Goal: Check status: Check status

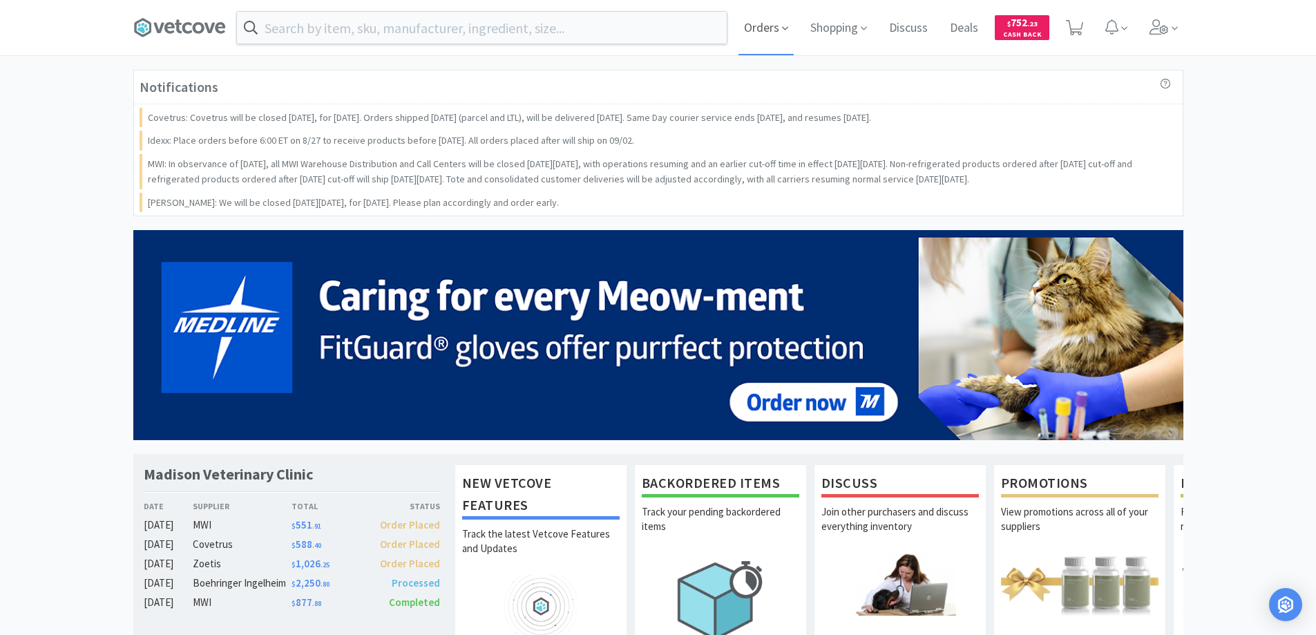
click at [756, 30] on span "Orders" at bounding box center [766, 27] width 55 height 55
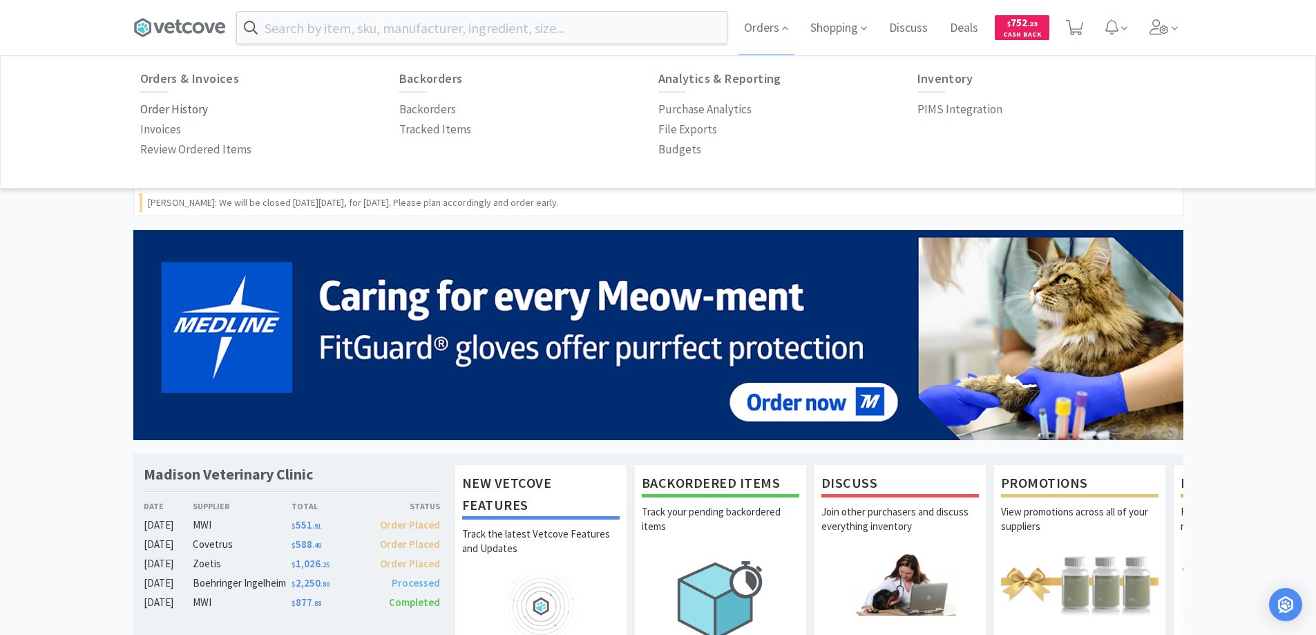
click at [191, 108] on p "Order History" at bounding box center [174, 109] width 68 height 19
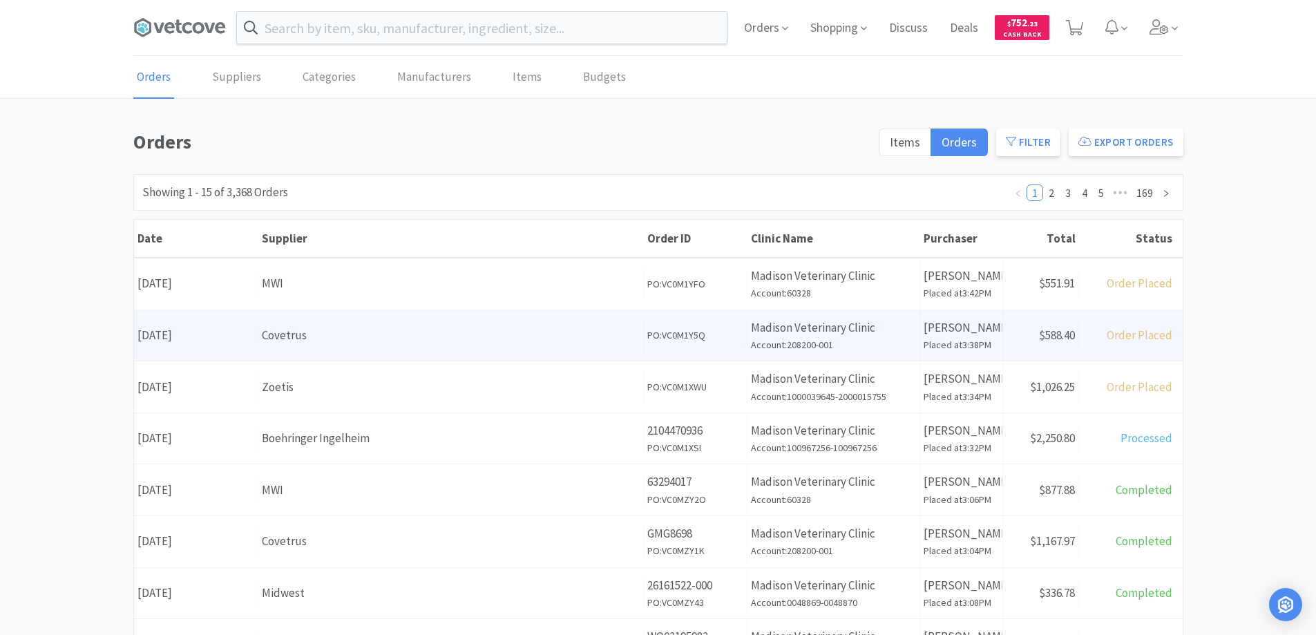
click at [359, 341] on div "Covetrus" at bounding box center [451, 335] width 378 height 19
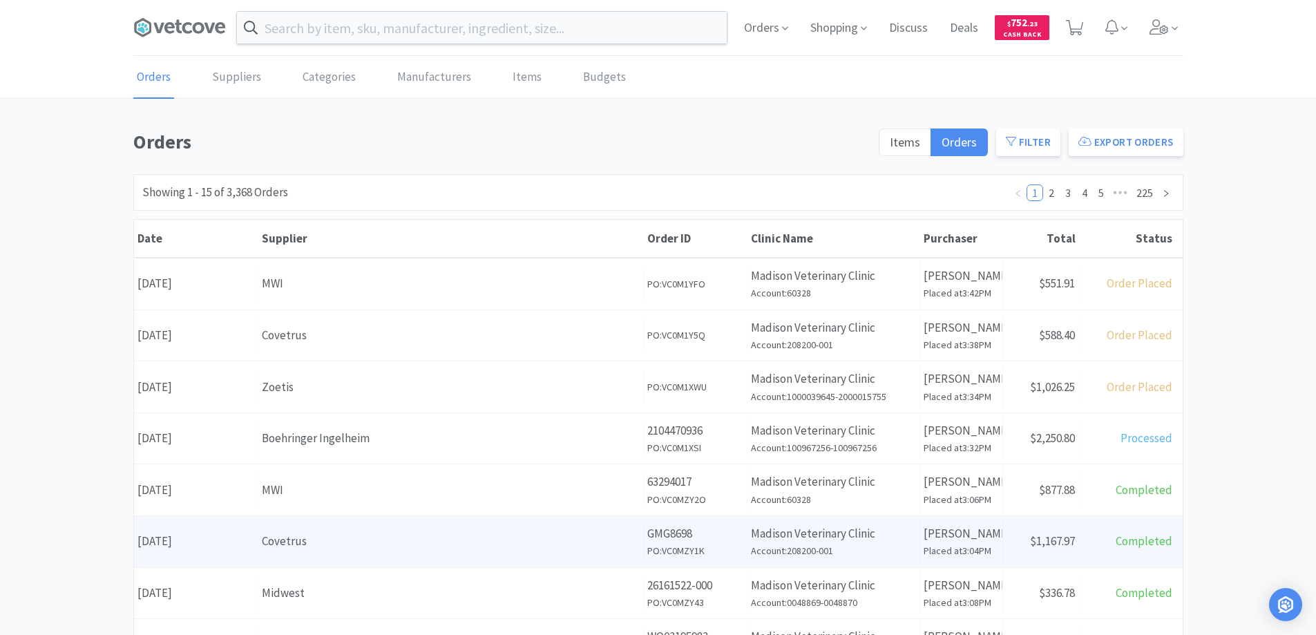
click at [381, 547] on div "Covetrus" at bounding box center [451, 541] width 378 height 19
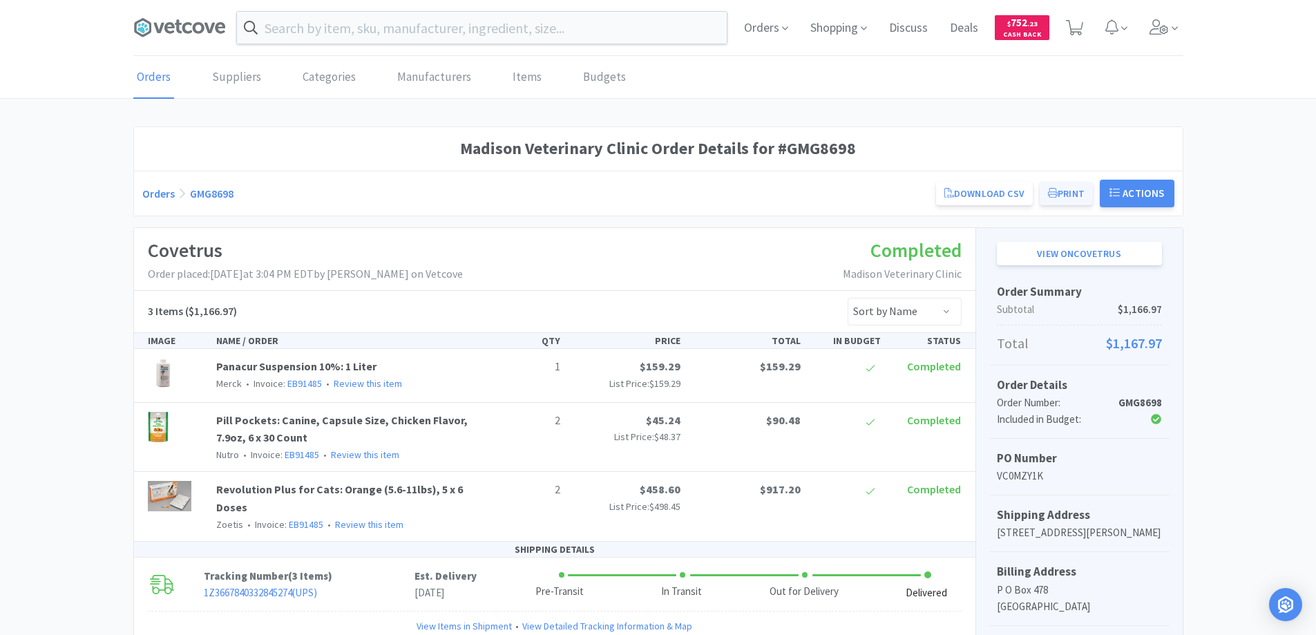
click at [1060, 189] on button "Print" at bounding box center [1066, 193] width 53 height 23
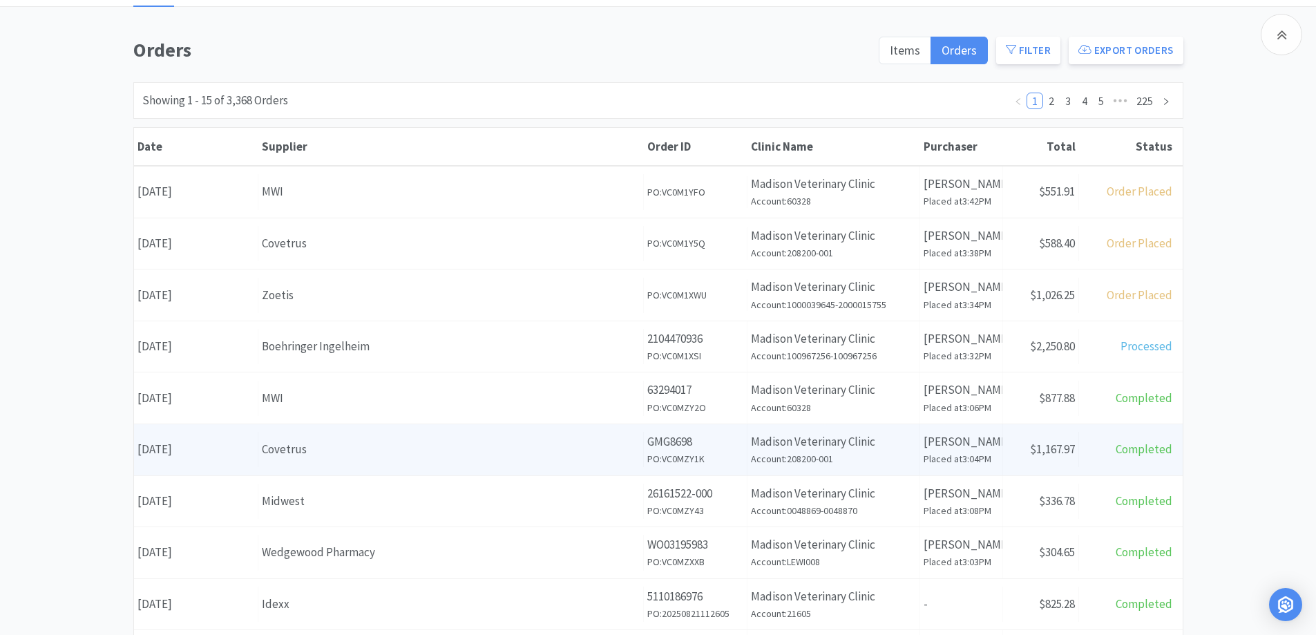
scroll to position [207, 0]
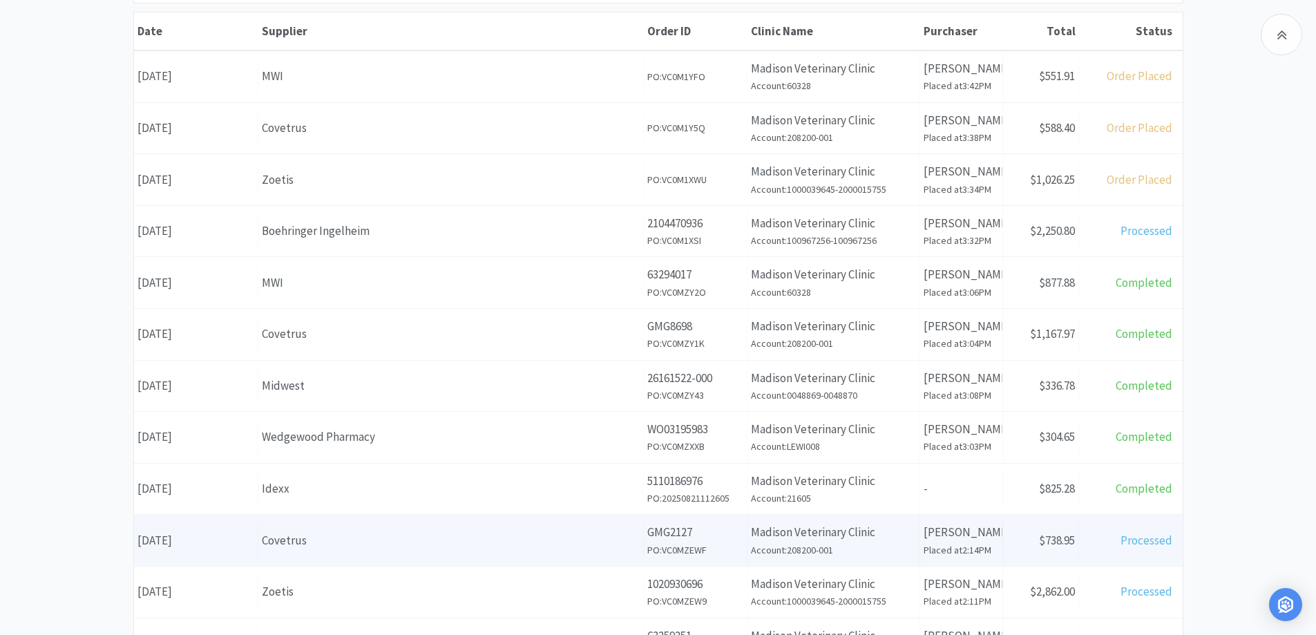
click at [383, 543] on div "Covetrus" at bounding box center [451, 540] width 378 height 19
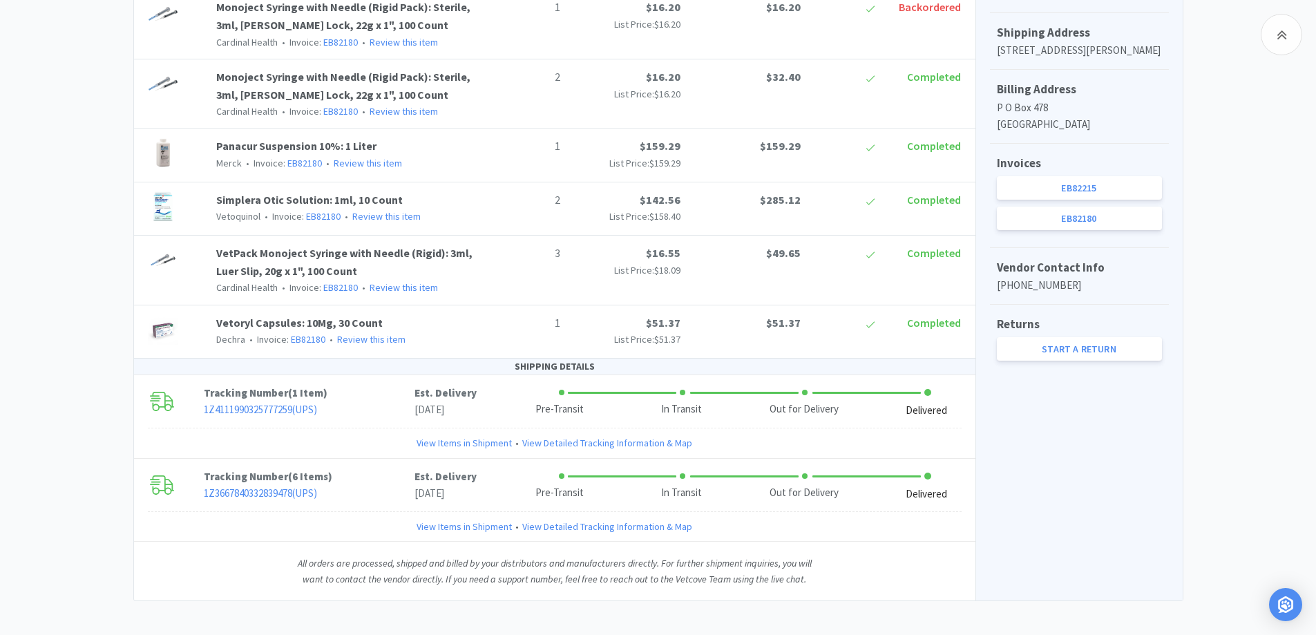
scroll to position [490, 0]
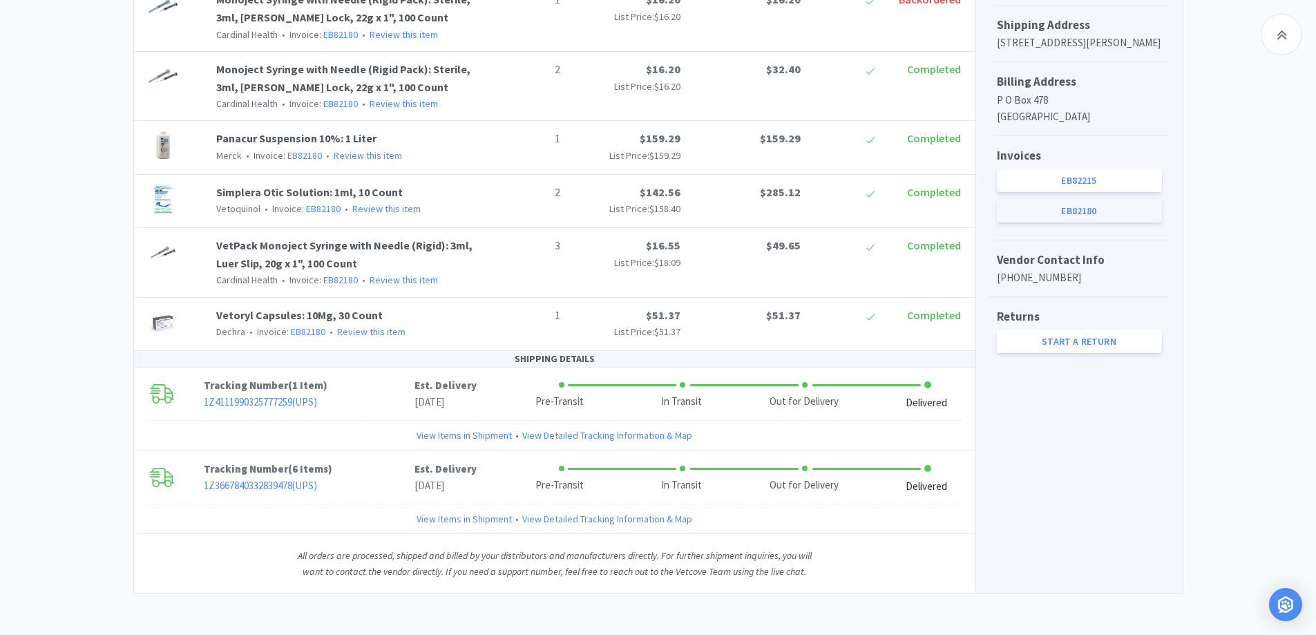
click at [1068, 223] on link "EB82180" at bounding box center [1079, 210] width 165 height 23
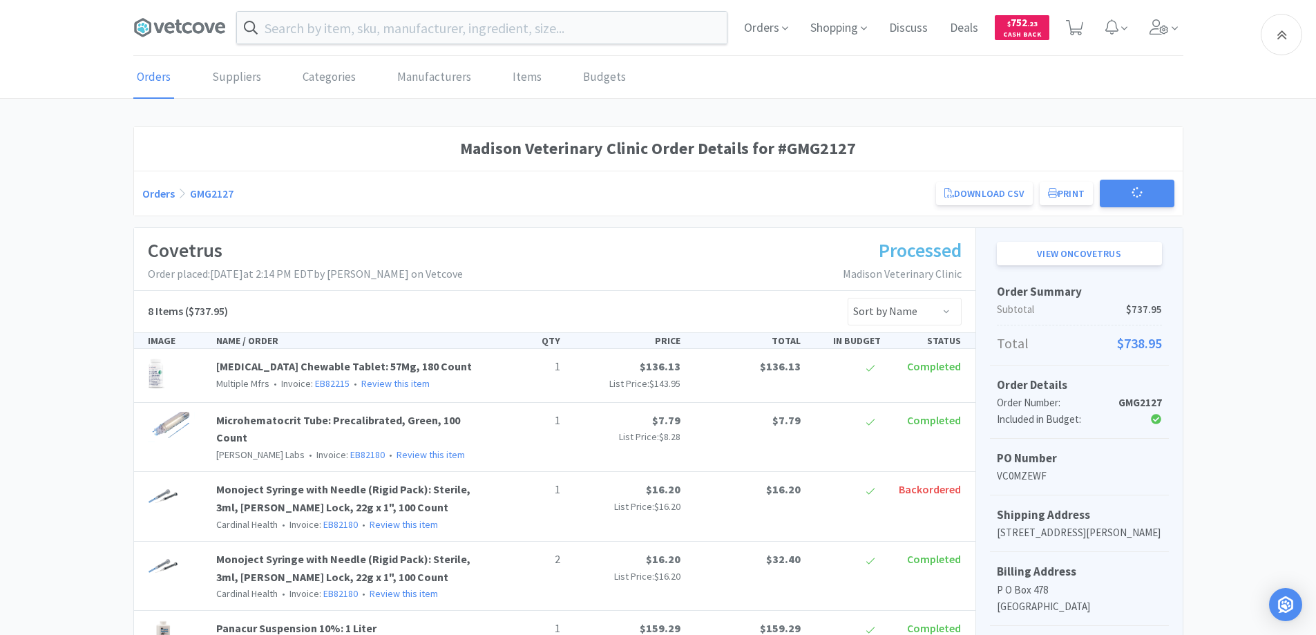
scroll to position [490, 0]
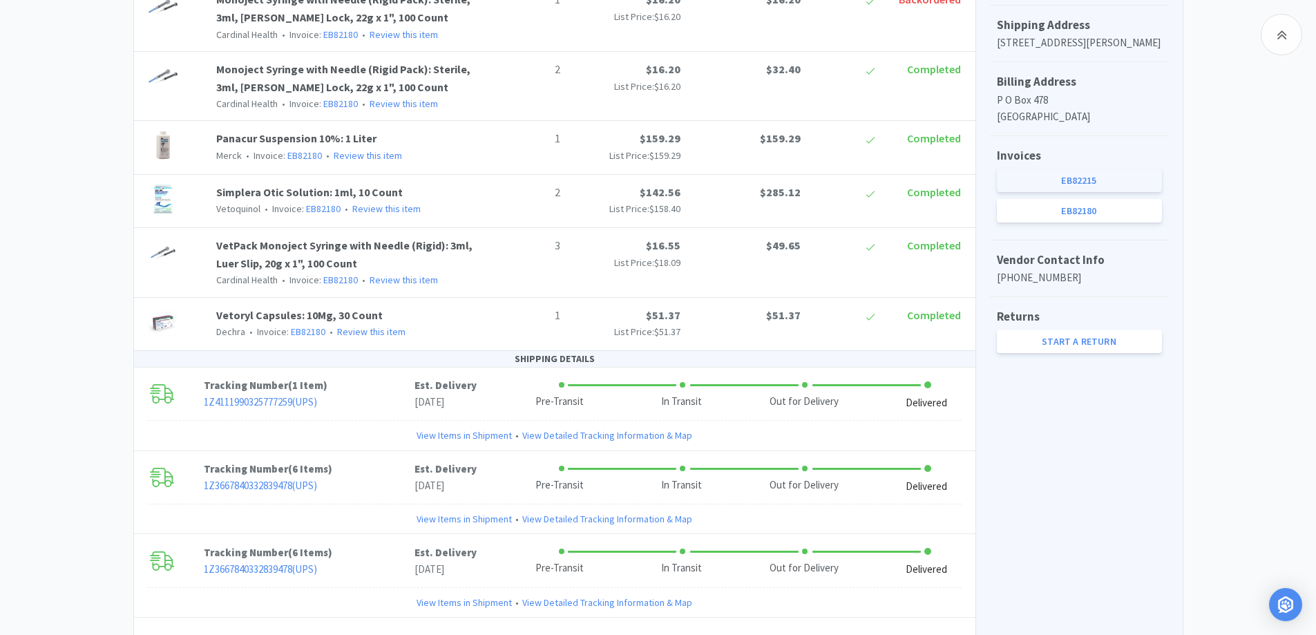
click at [1084, 192] on link "EB82215" at bounding box center [1079, 180] width 165 height 23
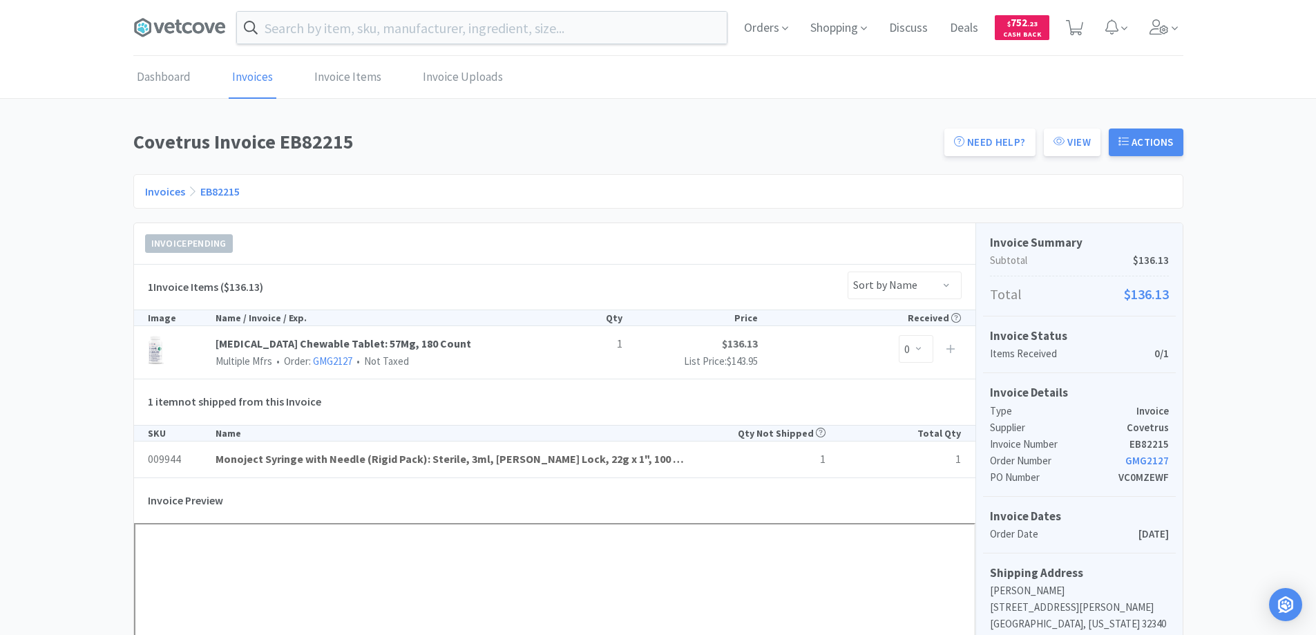
click at [164, 192] on link "Invoices" at bounding box center [165, 192] width 40 height 14
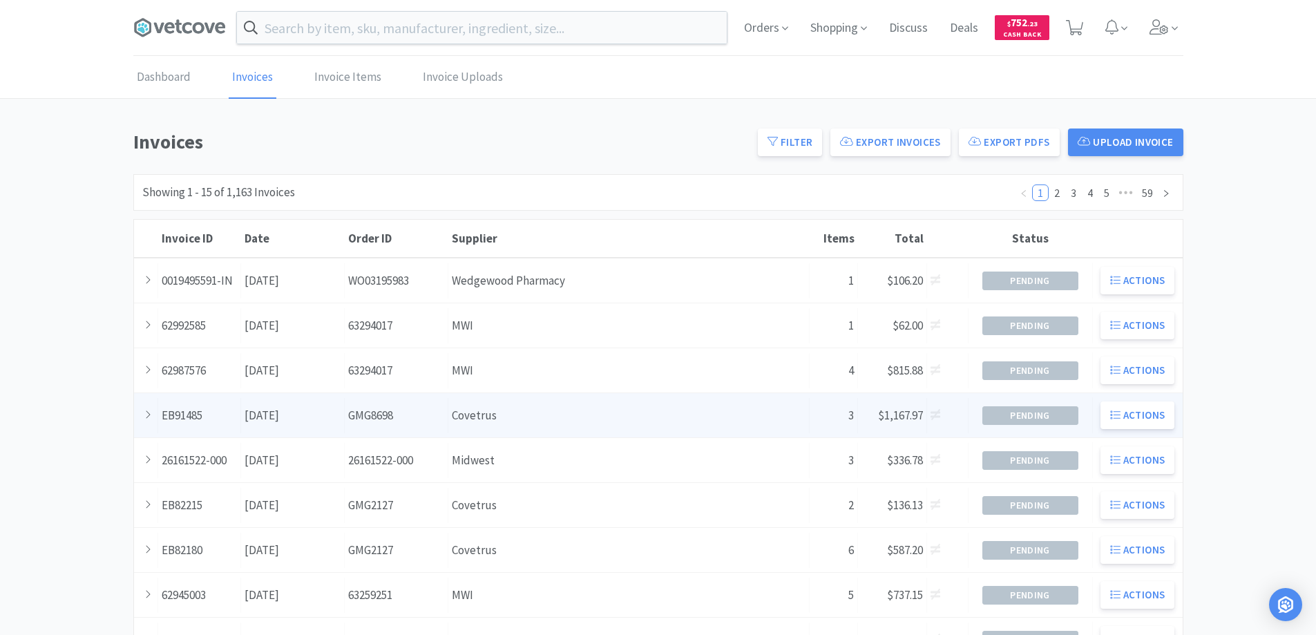
click at [442, 410] on div "Order ID GMG8698" at bounding box center [397, 415] width 104 height 35
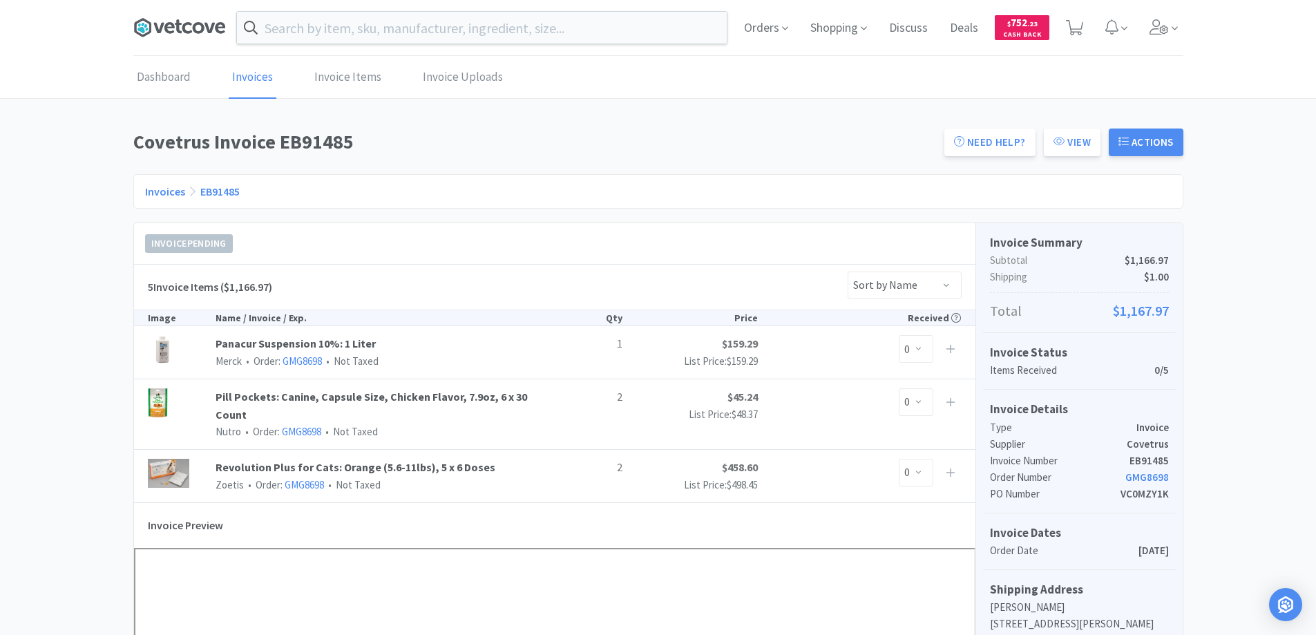
click at [182, 26] on icon at bounding box center [179, 27] width 93 height 21
